Goal: Book appointment/travel/reservation

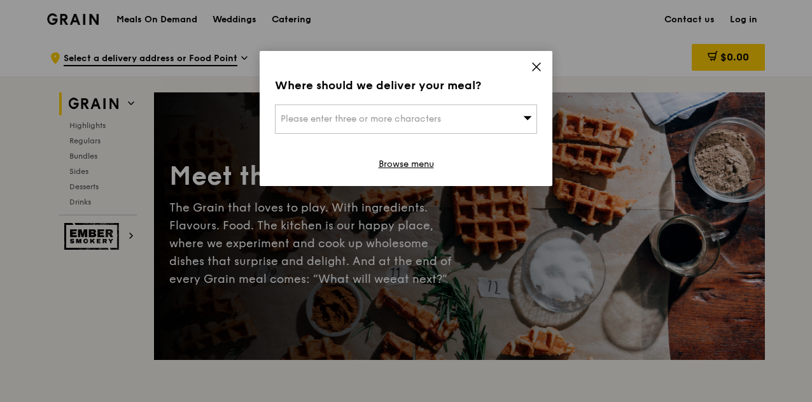
click at [455, 119] on div "Please enter three or more characters" at bounding box center [406, 118] width 262 height 29
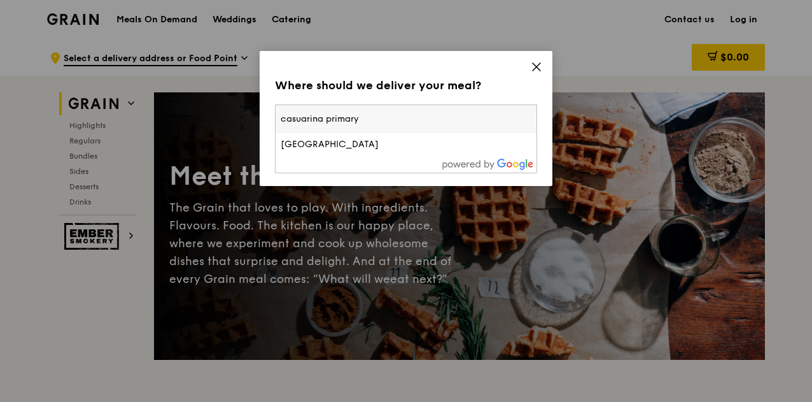
type input "casuarina primary"
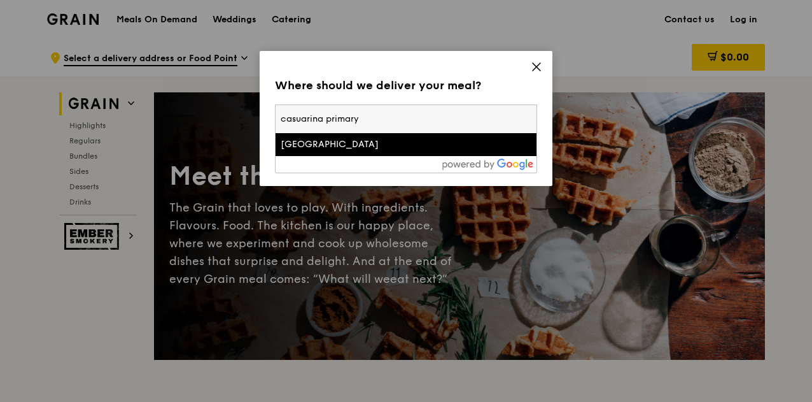
click at [372, 152] on li "[GEOGRAPHIC_DATA]" at bounding box center [406, 144] width 261 height 23
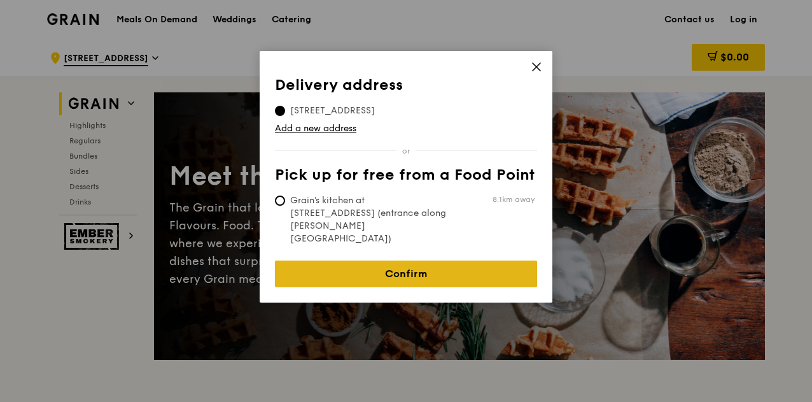
click at [417, 260] on link "Confirm" at bounding box center [406, 273] width 262 height 27
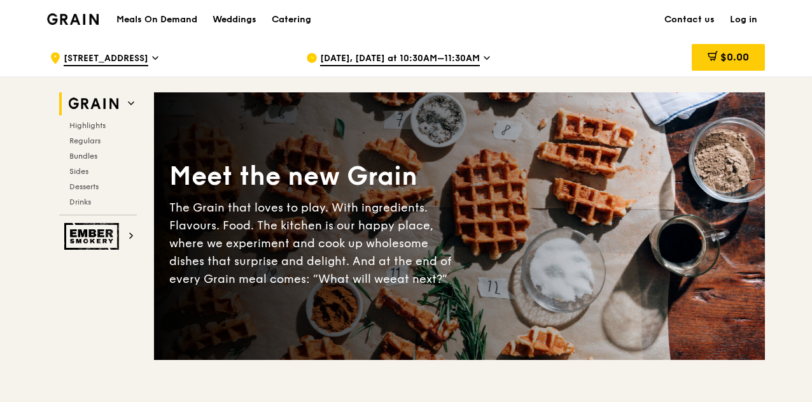
click at [436, 63] on span "[DATE], [DATE] at 10:30AM–11:30AM" at bounding box center [400, 59] width 160 height 14
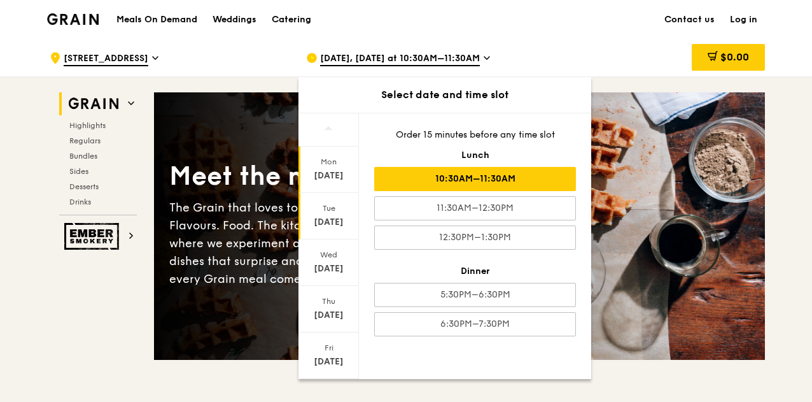
click at [325, 223] on div "[DATE]" at bounding box center [328, 222] width 57 height 13
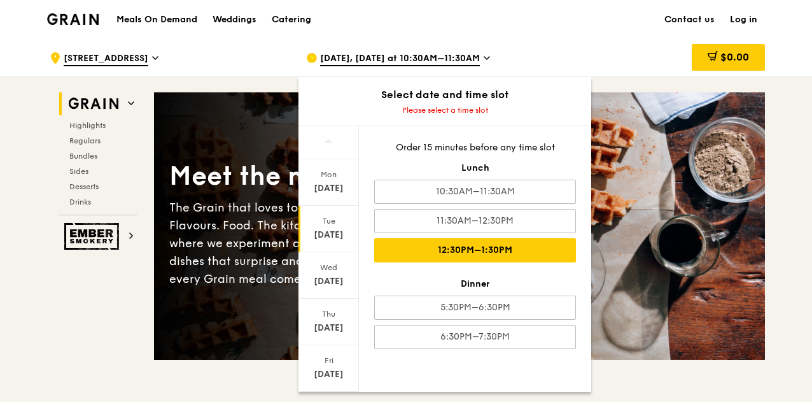
click at [509, 251] on div "12:30PM–1:30PM" at bounding box center [475, 250] width 202 height 24
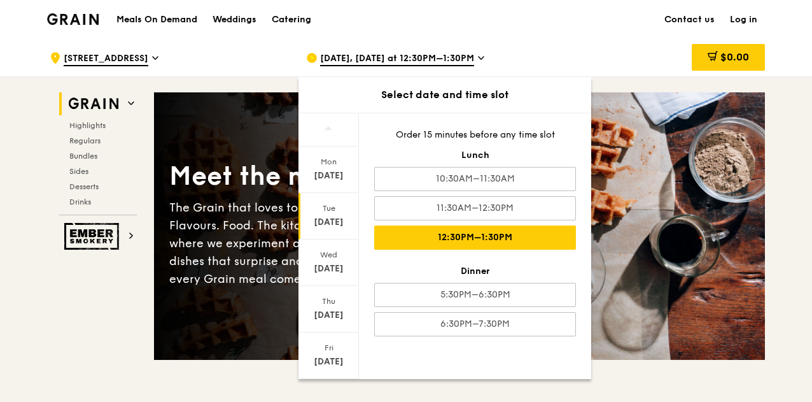
click at [500, 233] on div "12:30PM–1:30PM" at bounding box center [475, 237] width 202 height 24
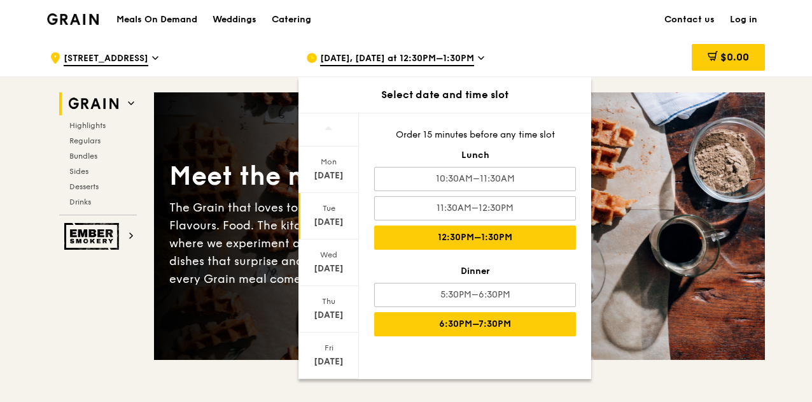
scroll to position [191, 0]
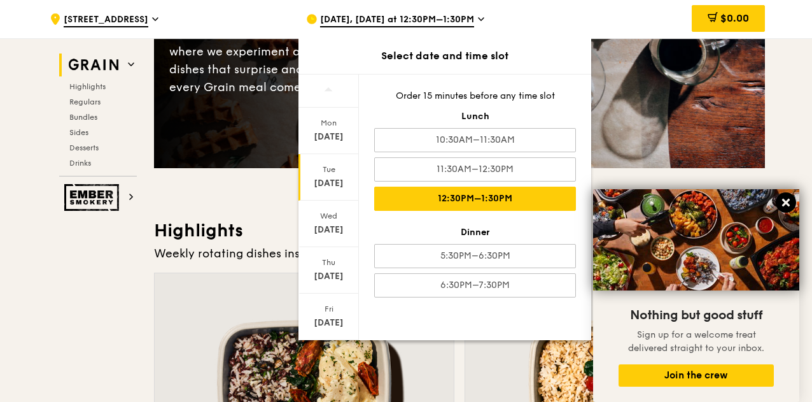
click at [788, 200] on icon at bounding box center [786, 203] width 8 height 8
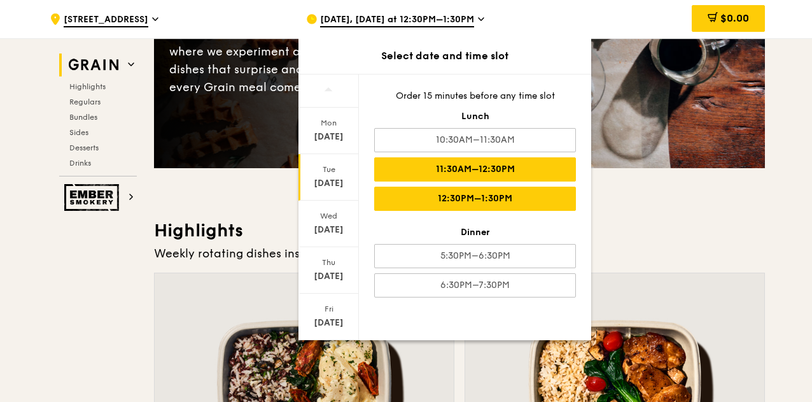
scroll to position [0, 0]
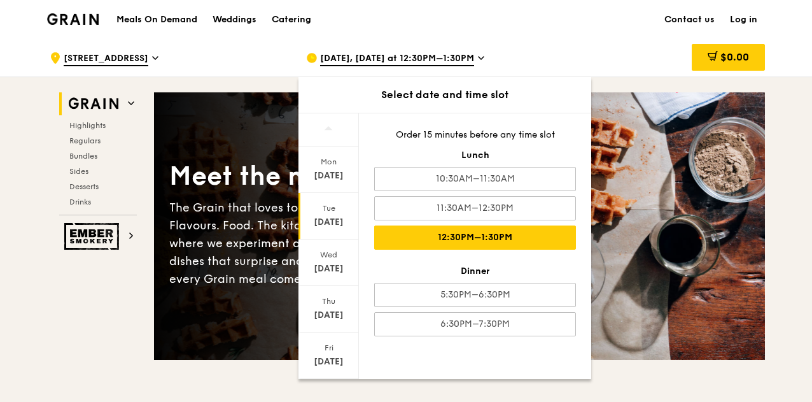
click at [411, 230] on div "12:30PM–1:30PM" at bounding box center [475, 237] width 202 height 24
click at [550, 61] on div "[DATE], [DATE] at 12:30PM–1:30PM Select date and time slot [DATE] [DATE] [DATE]…" at bounding box center [424, 58] width 256 height 38
